Goal: Communication & Community: Answer question/provide support

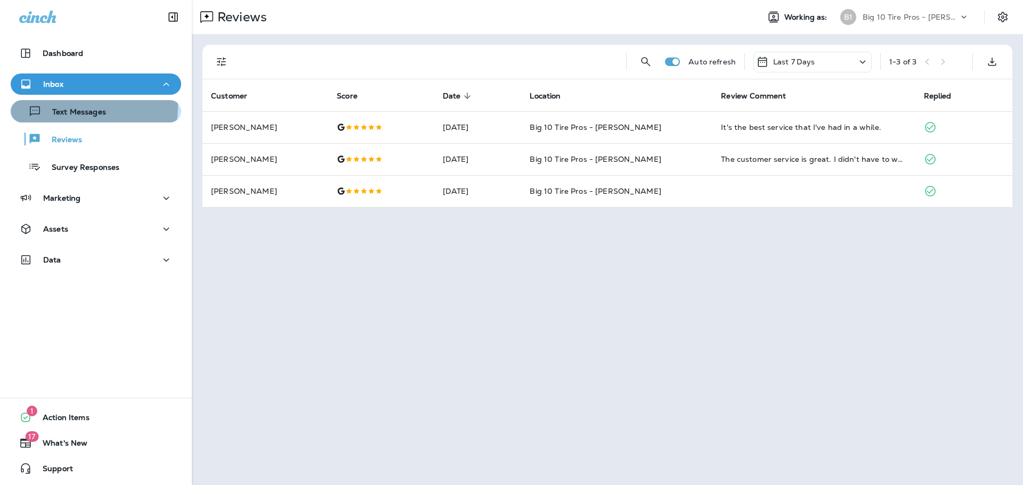
click at [83, 108] on p "Text Messages" at bounding box center [74, 113] width 64 height 10
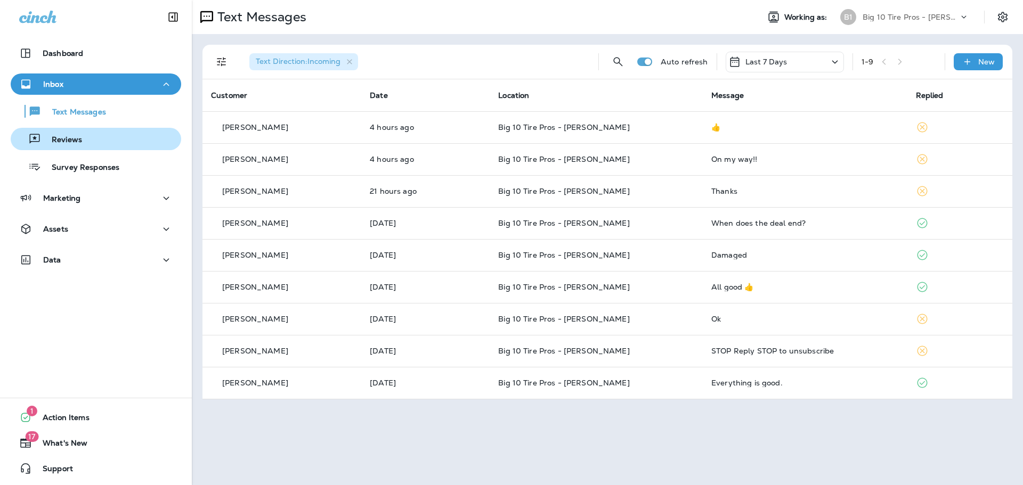
click at [80, 141] on p "Reviews" at bounding box center [61, 140] width 41 height 10
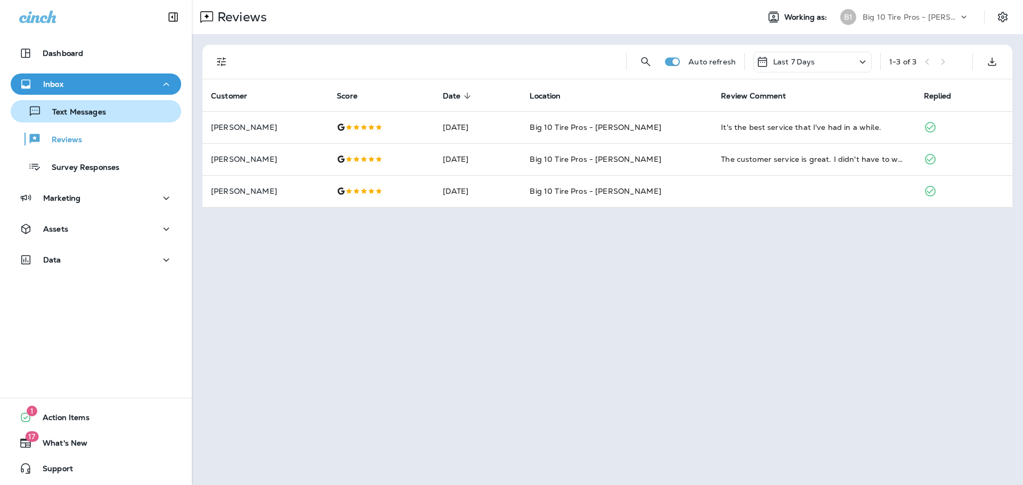
click at [84, 111] on p "Text Messages" at bounding box center [74, 113] width 64 height 10
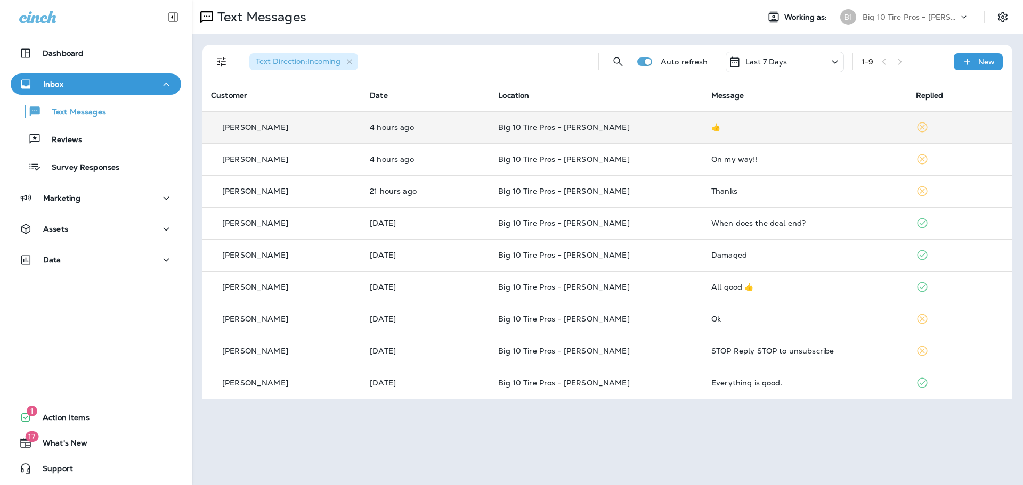
click at [719, 127] on div "👍" at bounding box center [805, 127] width 188 height 9
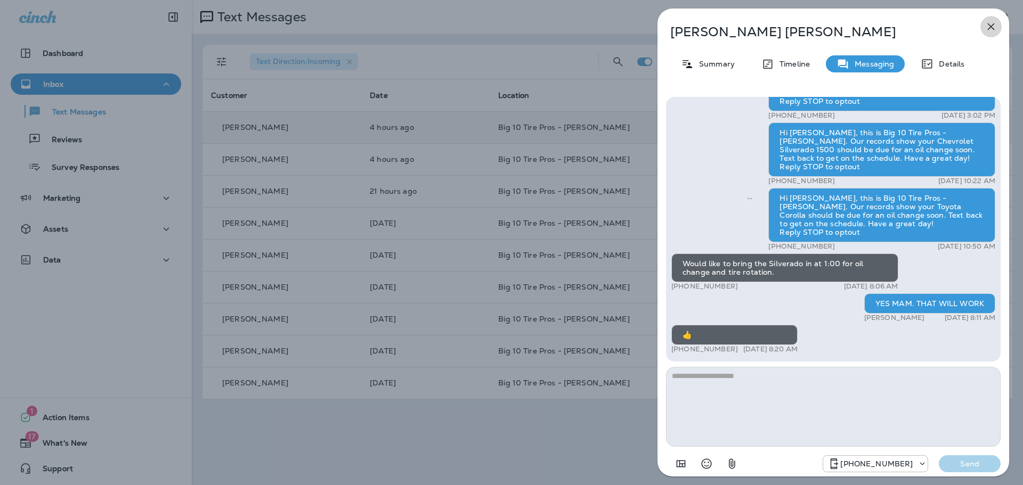
click at [986, 23] on icon "button" at bounding box center [991, 26] width 13 height 13
